Goal: Transaction & Acquisition: Subscribe to service/newsletter

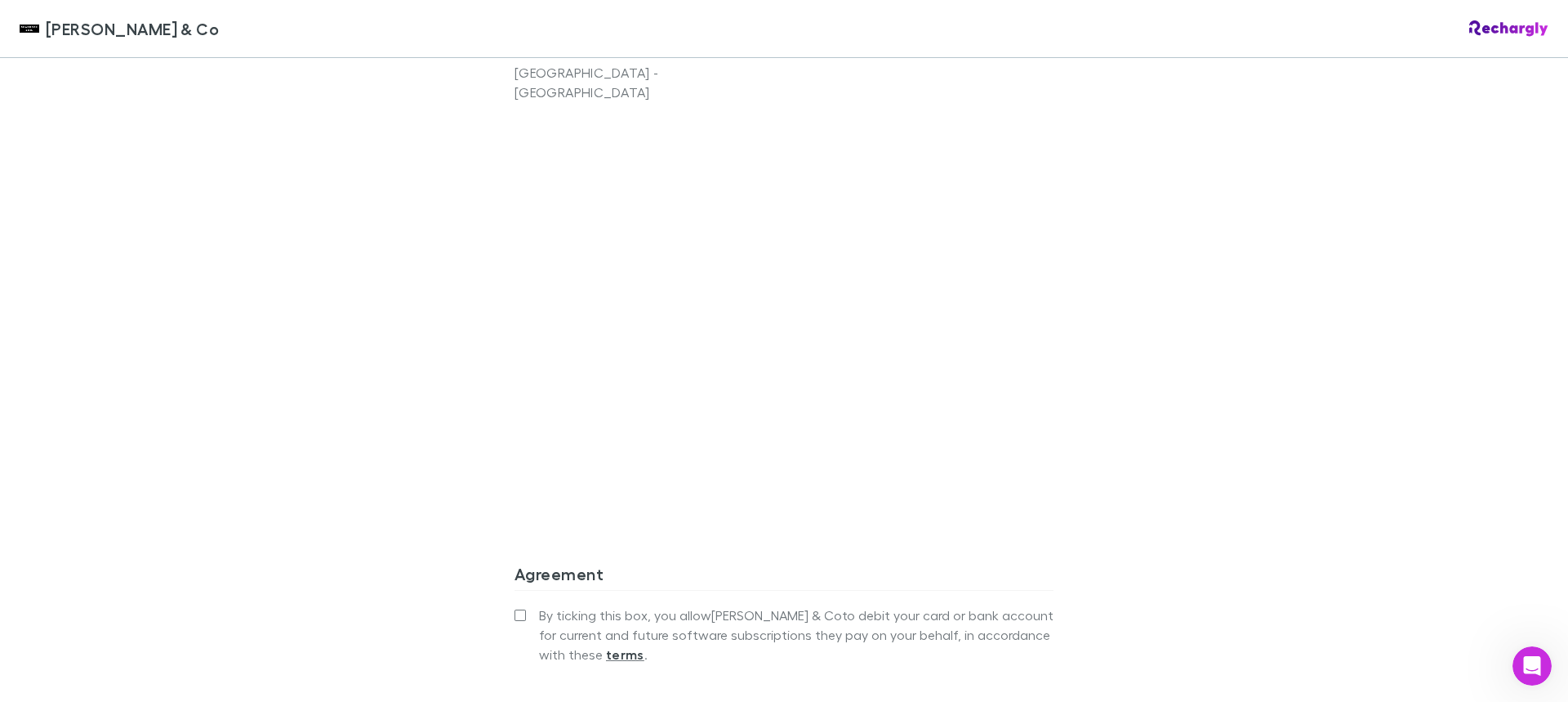
scroll to position [1308, 0]
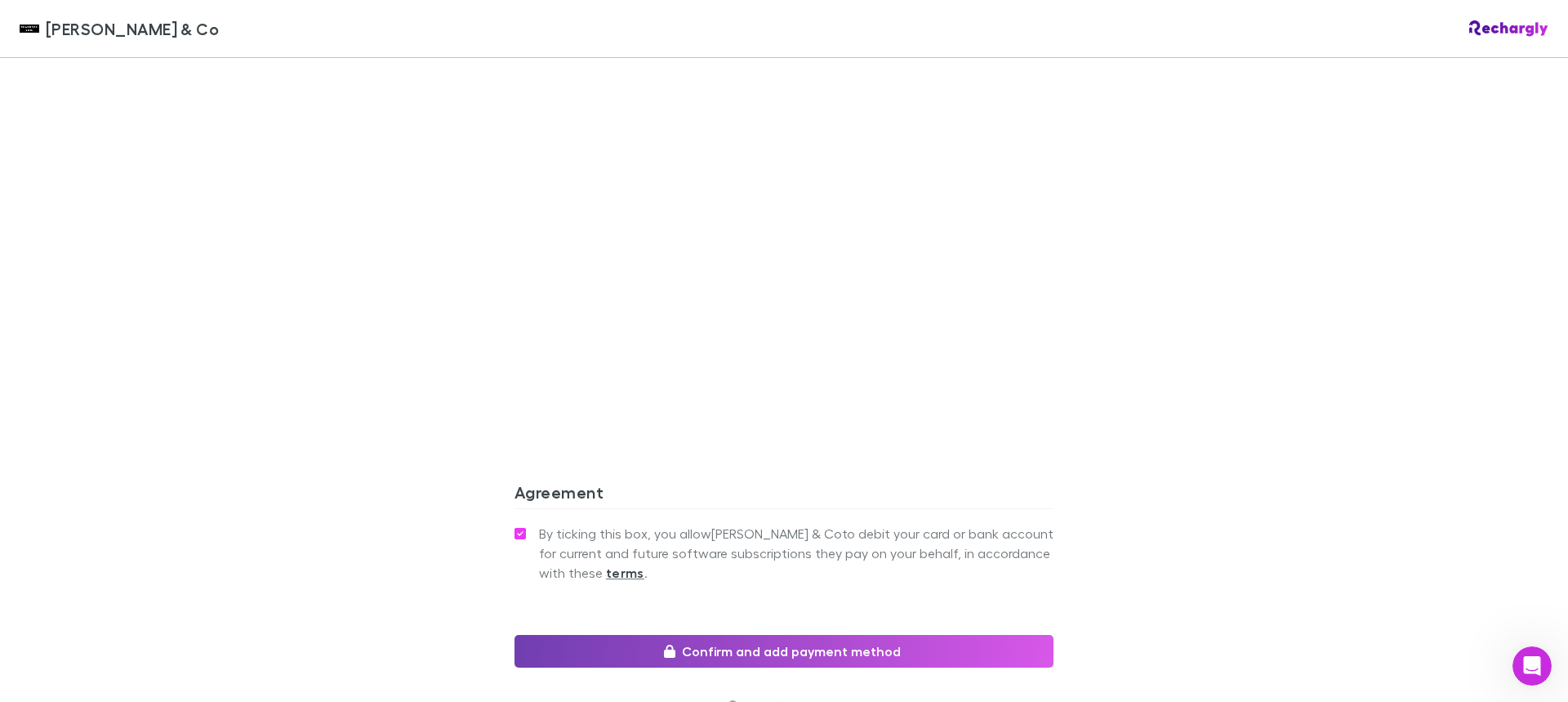
click at [856, 635] on button "Confirm and add payment method" at bounding box center [784, 652] width 539 height 33
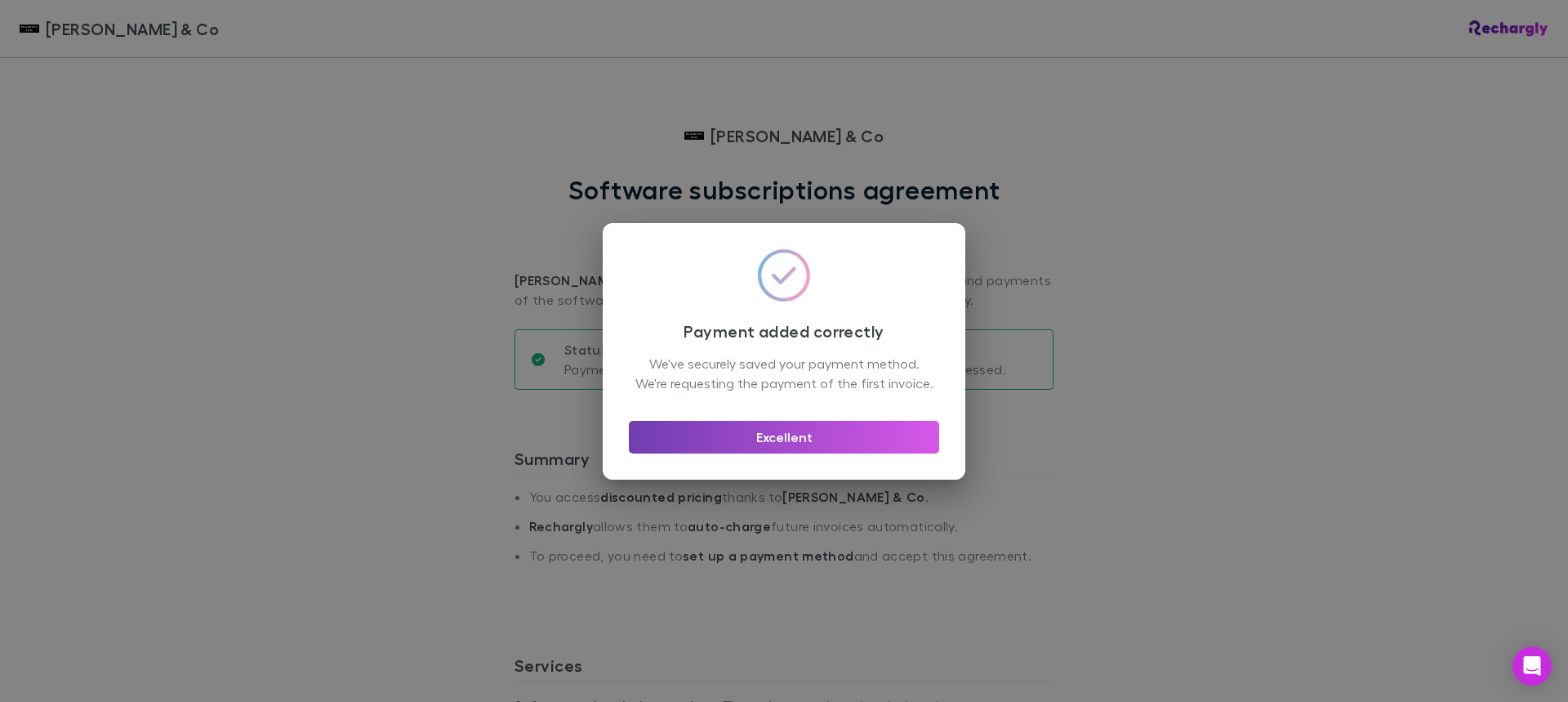
click at [819, 442] on button "Excellent" at bounding box center [784, 438] width 310 height 33
